Goal: Transaction & Acquisition: Download file/media

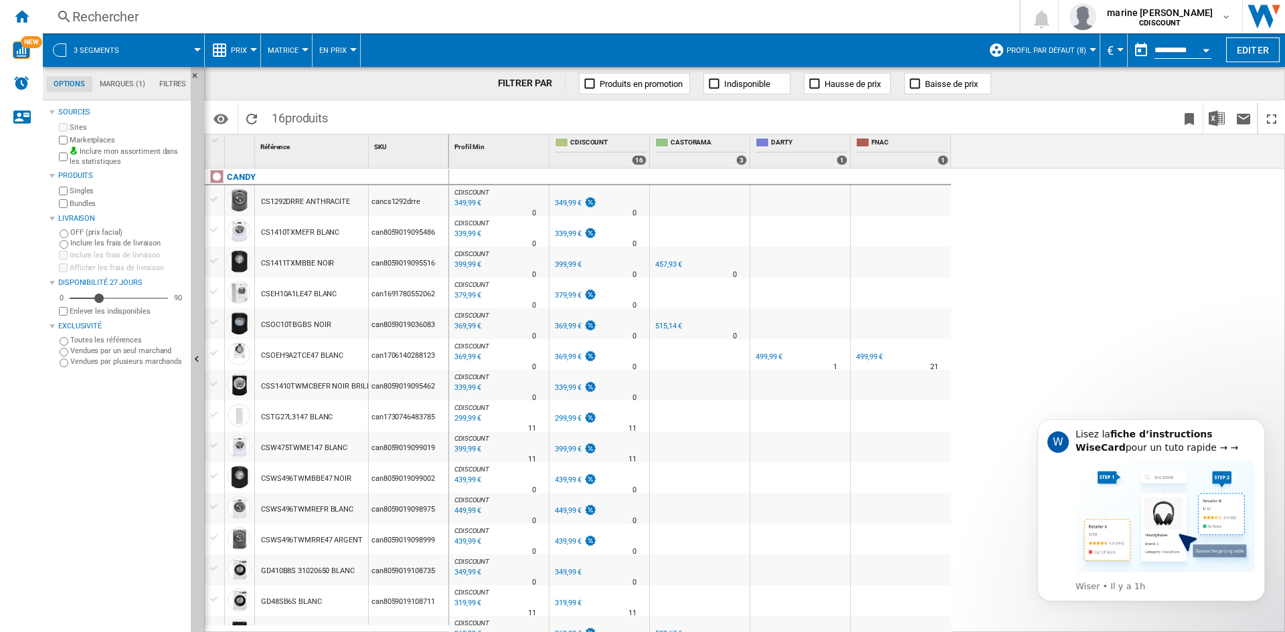
scroll to position [45, 0]
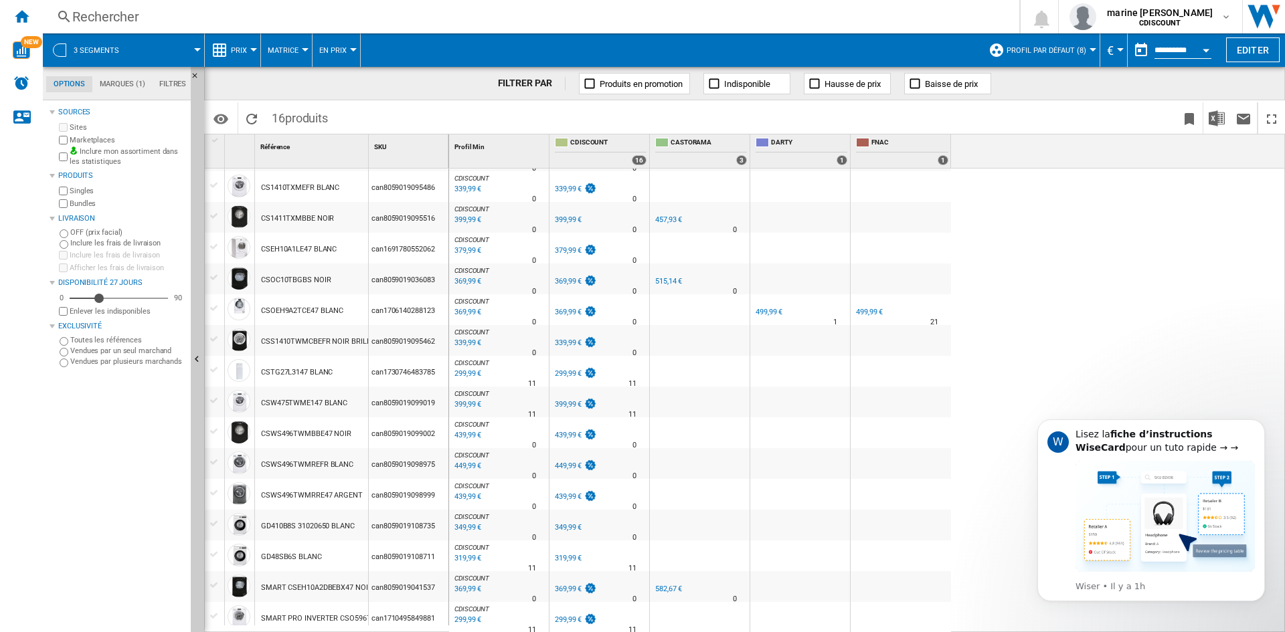
click at [1236, 335] on div "CDISCOUNT : FR CDISCOUNT 0.0 % 349,99 € % N/A 0 CDISCOUNT : FR CDISCOUNT FR CDI…" at bounding box center [867, 401] width 836 height 464
click at [88, 142] on label "Marketplaces" at bounding box center [128, 140] width 116 height 10
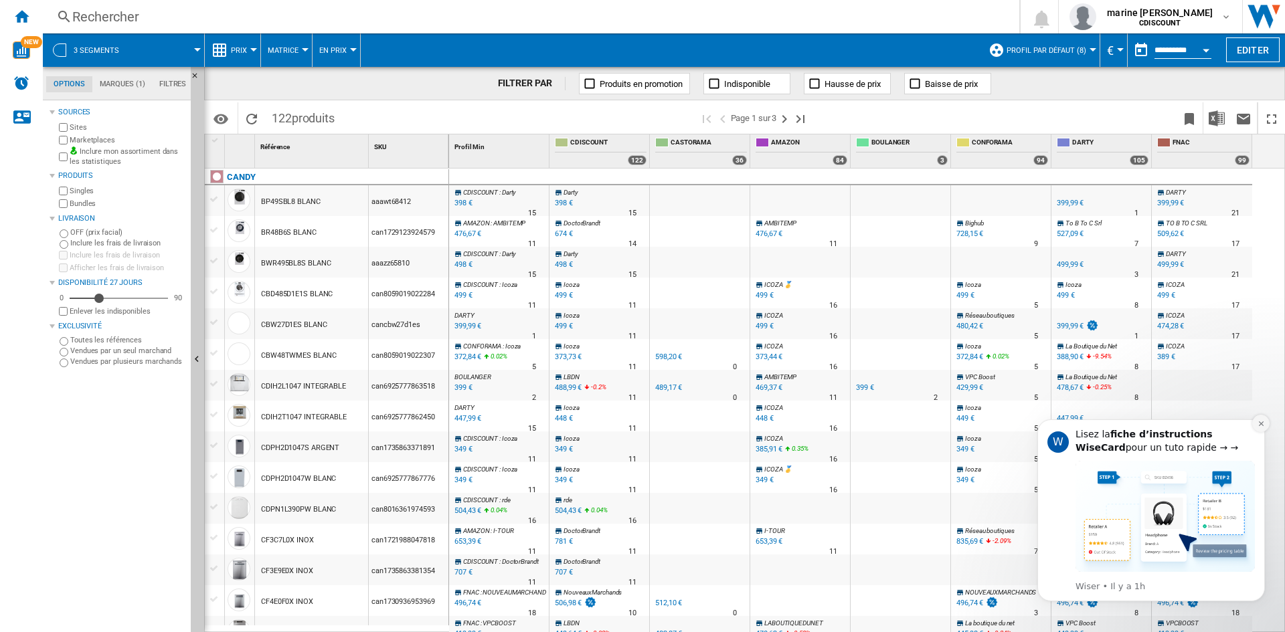
click at [1257, 426] on icon "Dismiss notification" at bounding box center [1260, 423] width 7 height 7
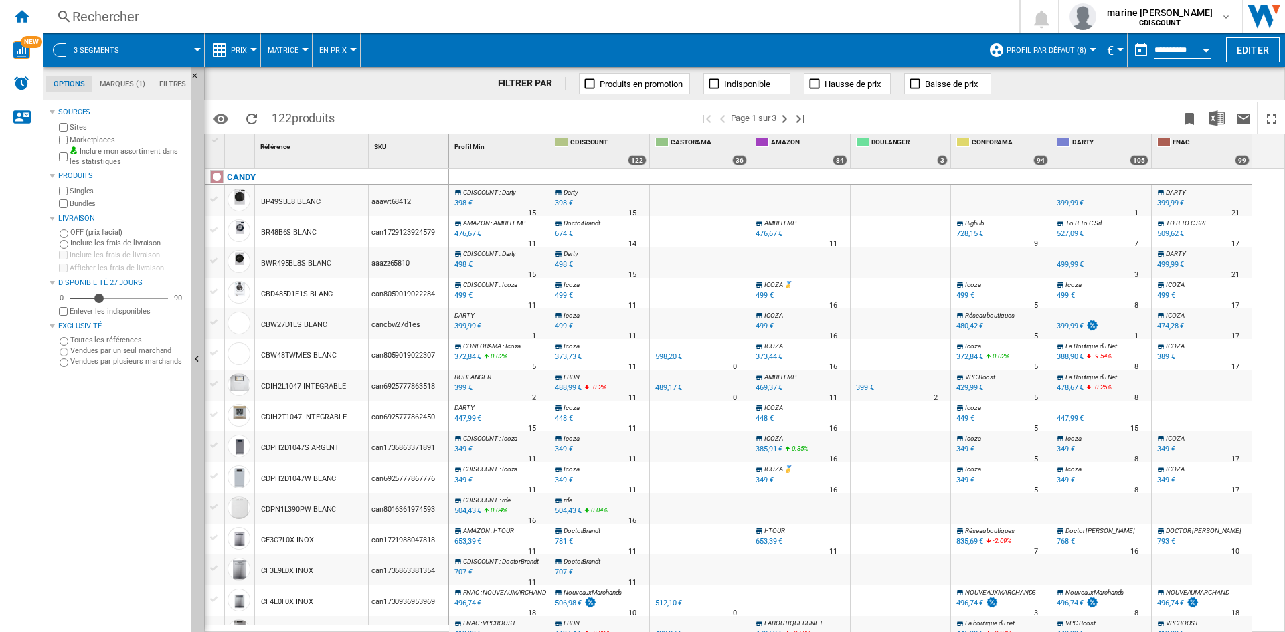
click at [122, 88] on md-tab-item "Marques (1)" at bounding box center [122, 84] width 60 height 16
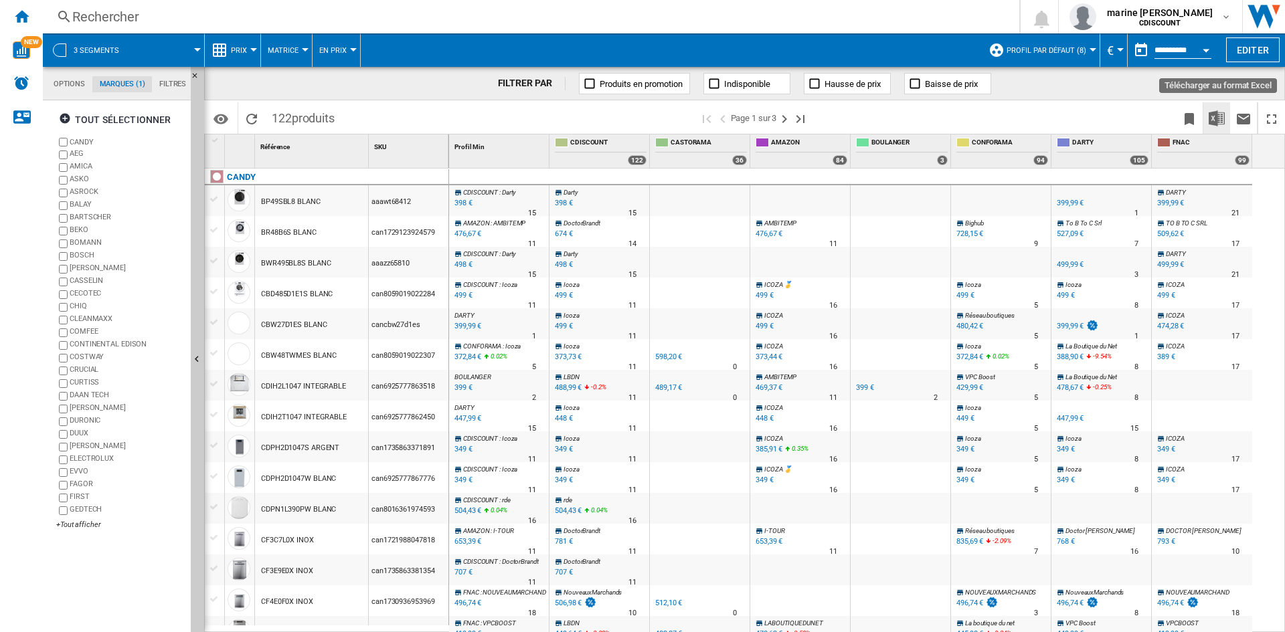
click at [1208, 125] on button "Télécharger au format Excel" at bounding box center [1216, 117] width 27 height 31
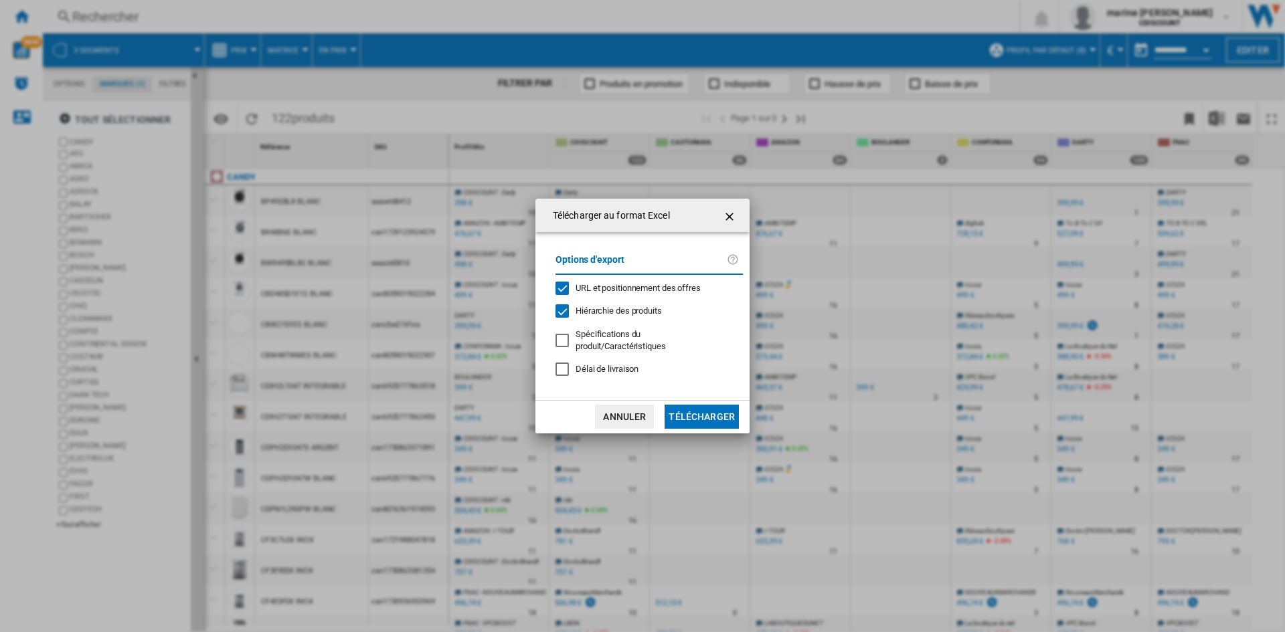
click at [705, 414] on button "Télécharger" at bounding box center [701, 417] width 74 height 24
